Goal: Task Accomplishment & Management: Use online tool/utility

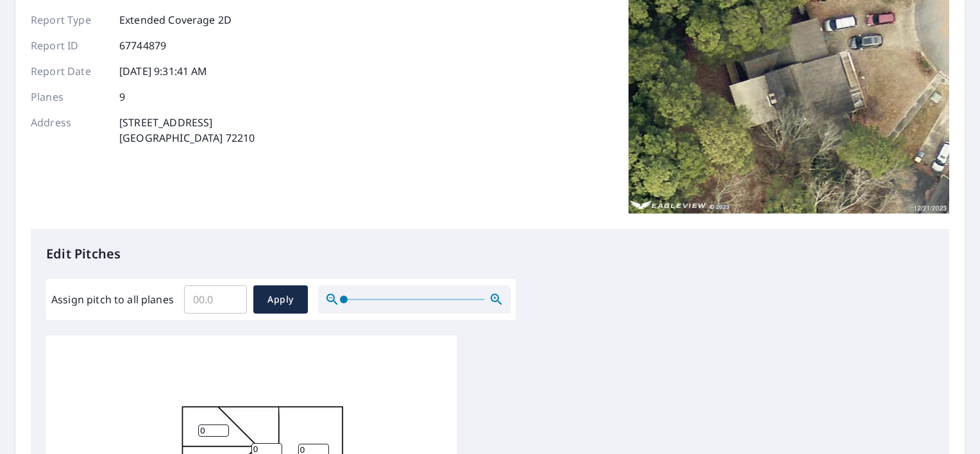
scroll to position [192, 0]
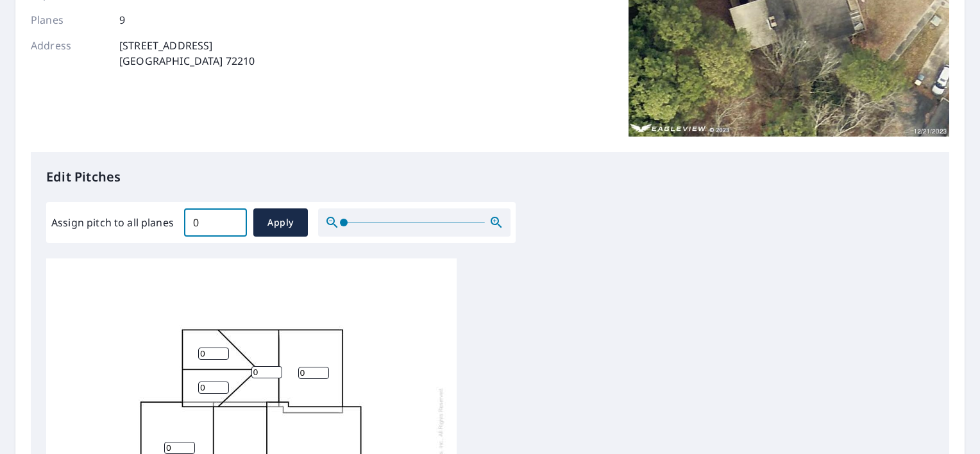
click at [233, 224] on input "0" at bounding box center [215, 223] width 63 height 36
drag, startPoint x: 210, startPoint y: 222, endPoint x: 183, endPoint y: 219, distance: 27.7
click at [184, 219] on input "0" at bounding box center [215, 223] width 63 height 36
type input "5"
click at [277, 217] on span "Apply" at bounding box center [281, 223] width 34 height 16
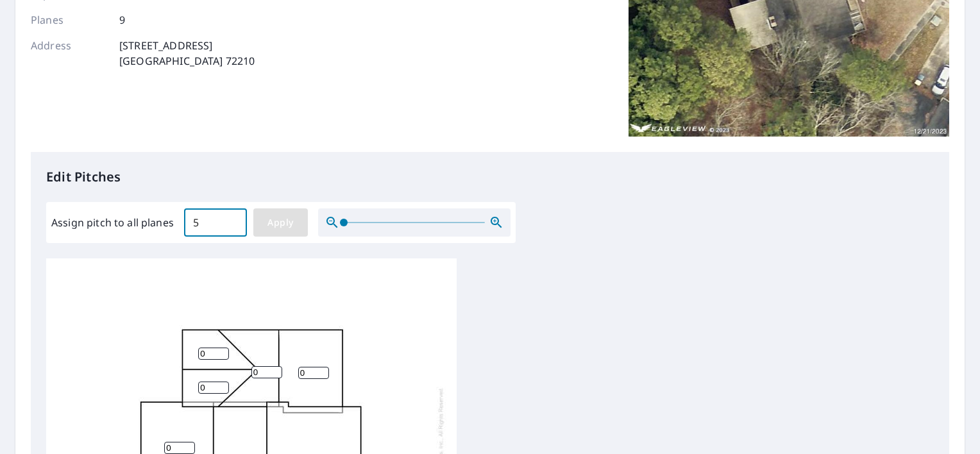
type input "5"
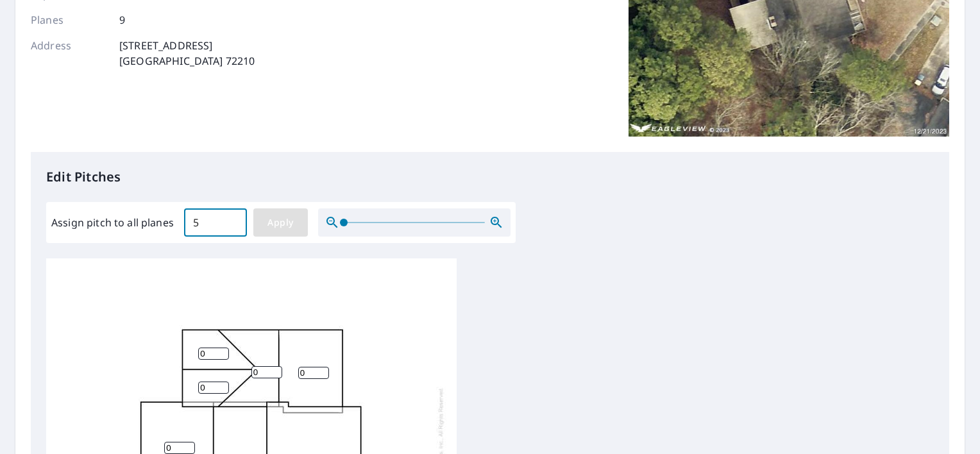
type input "5"
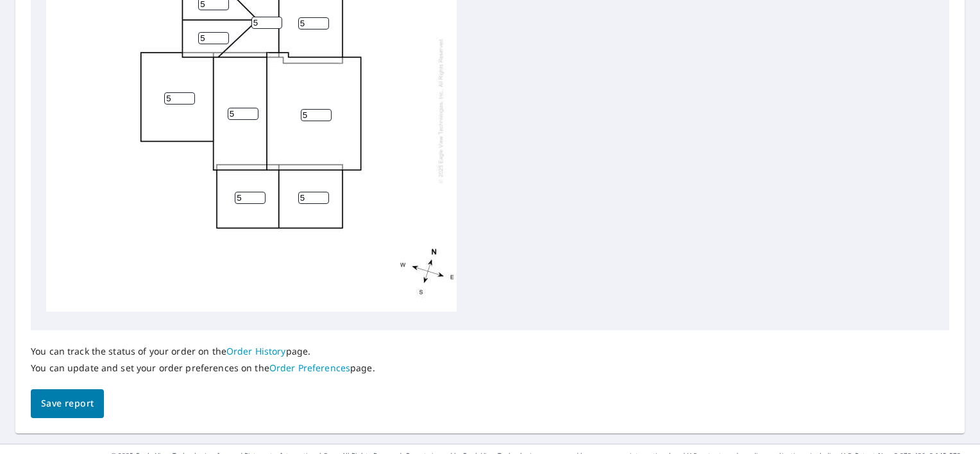
scroll to position [560, 0]
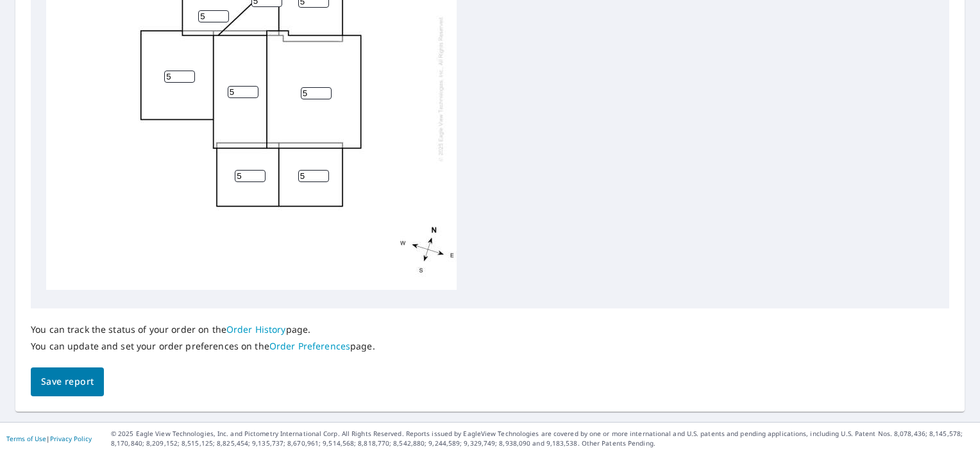
click at [71, 377] on span "Save report" at bounding box center [67, 382] width 53 height 16
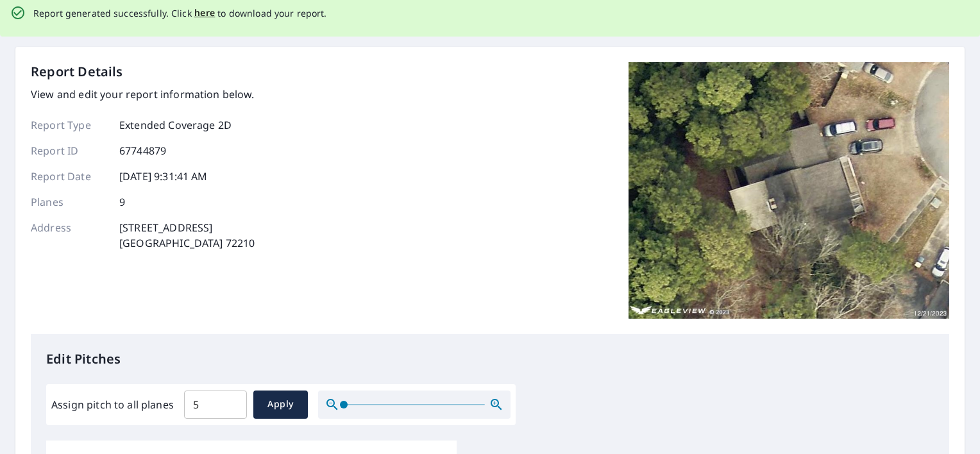
scroll to position [0, 0]
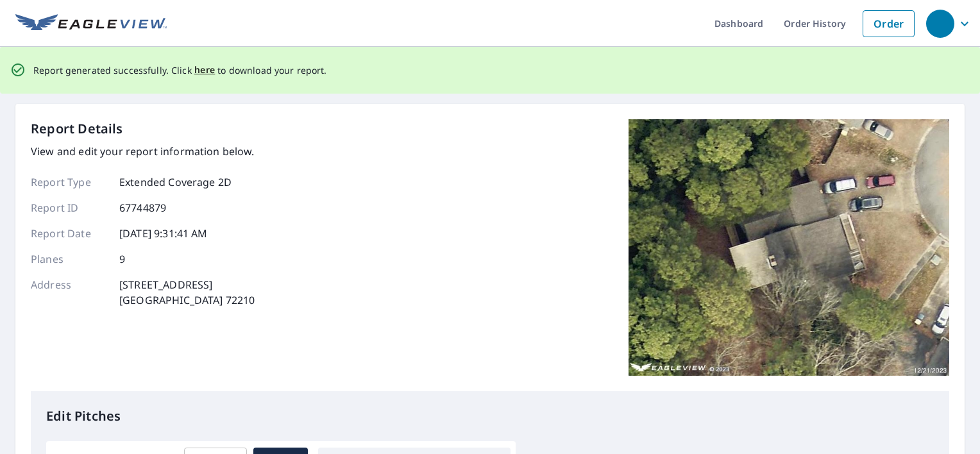
click at [288, 200] on div "Report Details View and edit your report information below. Report Type Extende…" at bounding box center [490, 255] width 918 height 272
click at [195, 72] on span "here" at bounding box center [204, 70] width 21 height 16
